Goal: Task Accomplishment & Management: Manage account settings

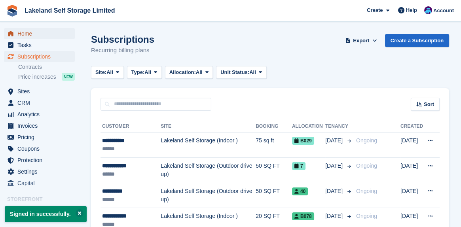
click at [31, 34] on span "Home" at bounding box center [40, 33] width 47 height 11
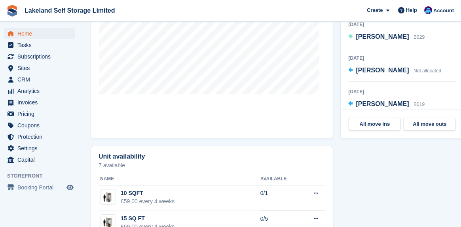
scroll to position [396, 0]
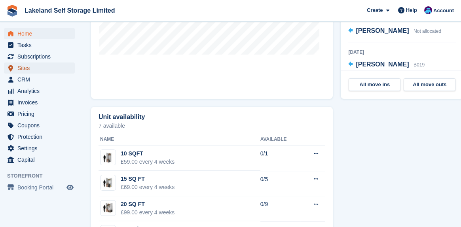
click at [34, 69] on span "Sites" at bounding box center [40, 67] width 47 height 11
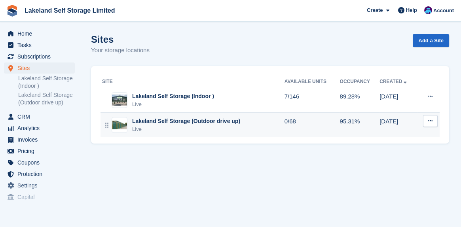
click at [158, 120] on div "Lakeland Self Storage (Outdoor drive up)" at bounding box center [186, 121] width 108 height 8
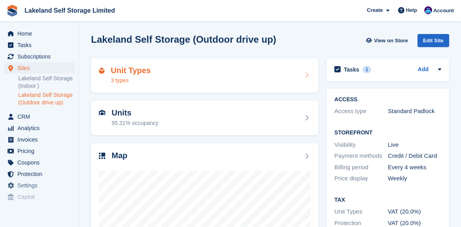
click at [149, 74] on div "Unit Types 3 types" at bounding box center [205, 75] width 212 height 19
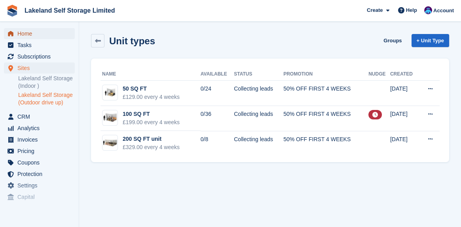
click at [33, 35] on span "Home" at bounding box center [40, 33] width 47 height 11
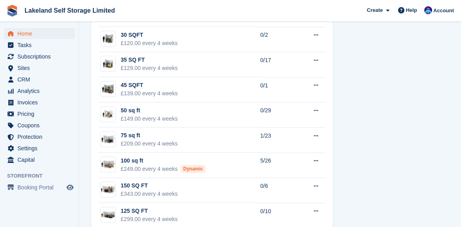
scroll to position [633, 0]
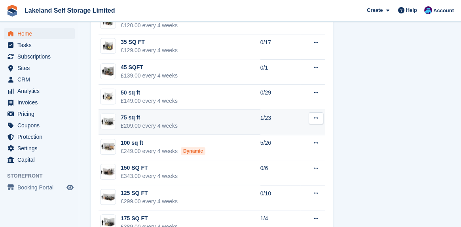
click at [138, 117] on div "75 sq ft" at bounding box center [149, 118] width 57 height 8
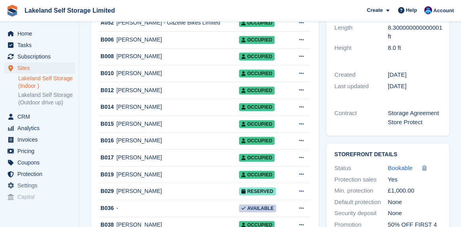
scroll to position [237, 0]
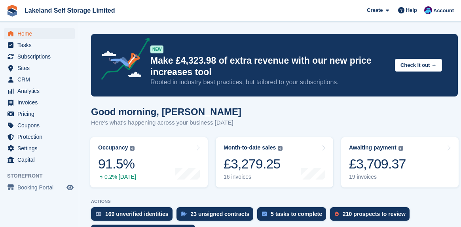
scroll to position [615, 0]
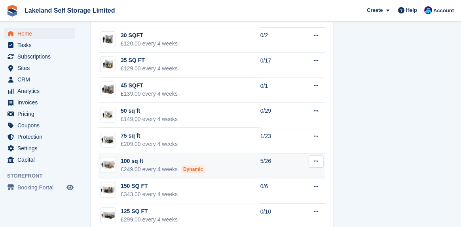
click at [124, 159] on div "100 sq ft" at bounding box center [163, 161] width 85 height 8
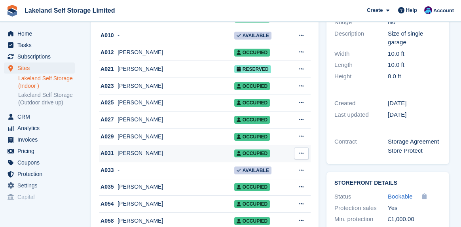
scroll to position [158, 0]
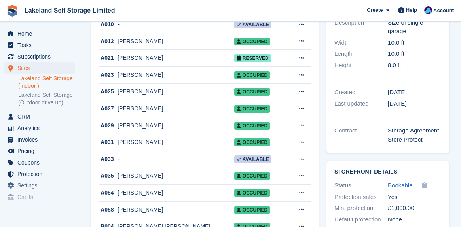
click at [98, 164] on div "Units Add Units Unit Occupant Status A008 Westmorland Properties Limited Occupi…" at bounding box center [204, 202] width 227 height 482
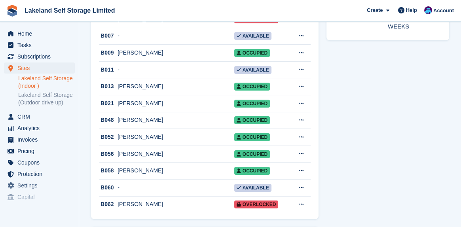
scroll to position [396, 0]
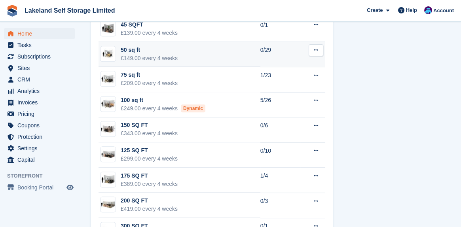
scroll to position [707, 0]
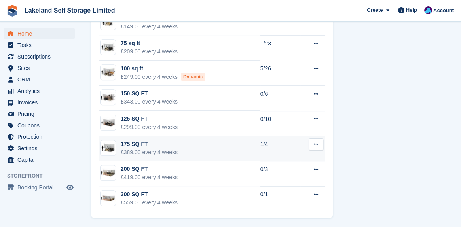
click at [139, 142] on div "175 SQ FT" at bounding box center [149, 144] width 57 height 8
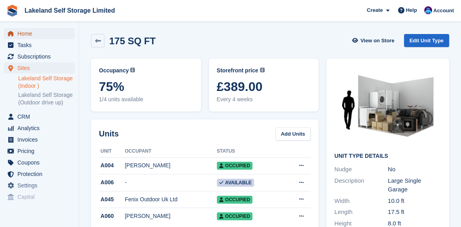
click at [25, 34] on span "Home" at bounding box center [40, 33] width 47 height 11
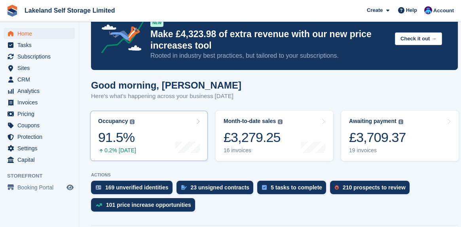
scroll to position [40, 0]
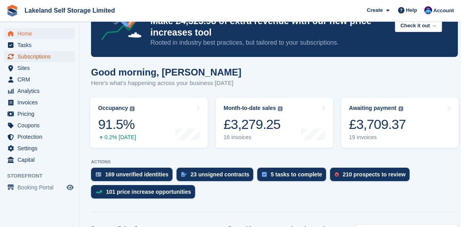
click at [30, 57] on span "Subscriptions" at bounding box center [40, 56] width 47 height 11
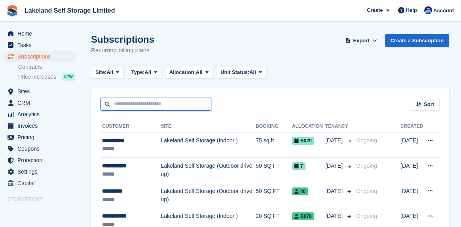
click at [114, 103] on input "text" at bounding box center [155, 104] width 111 height 13
type input "******"
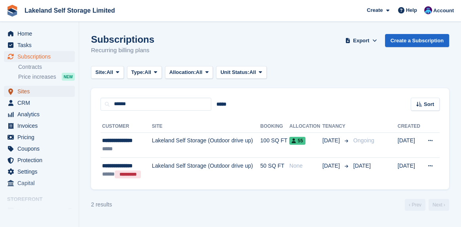
click at [34, 95] on span "Sites" at bounding box center [40, 91] width 47 height 11
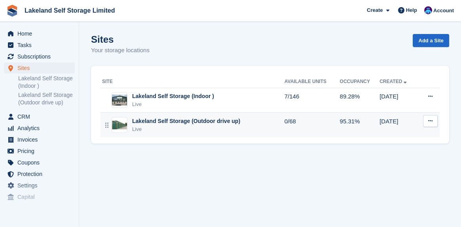
click at [184, 123] on div "Lakeland Self Storage (Outdoor drive up)" at bounding box center [186, 121] width 108 height 8
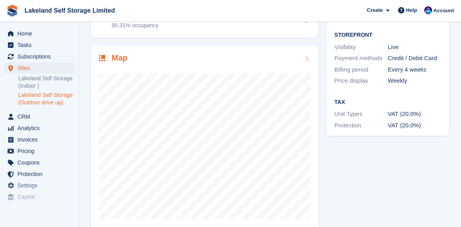
scroll to position [110, 0]
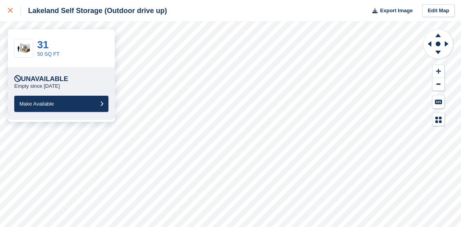
click at [11, 9] on icon at bounding box center [10, 10] width 5 height 5
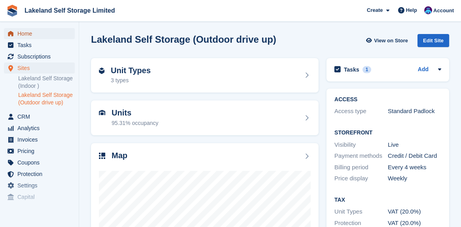
click at [28, 34] on span "Home" at bounding box center [40, 33] width 47 height 11
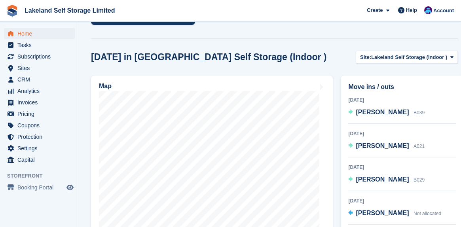
scroll to position [237, 0]
